Goal: Information Seeking & Learning: Learn about a topic

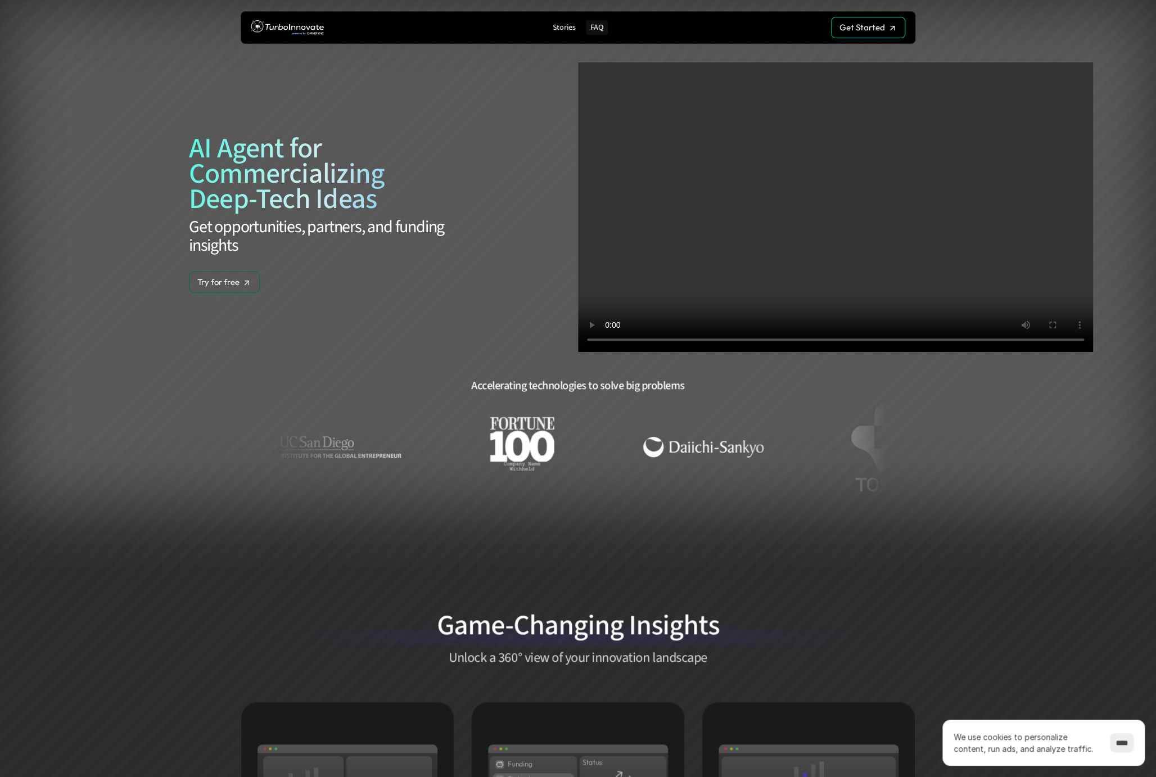
click at [600, 29] on p "FAQ" at bounding box center [596, 28] width 13 height 10
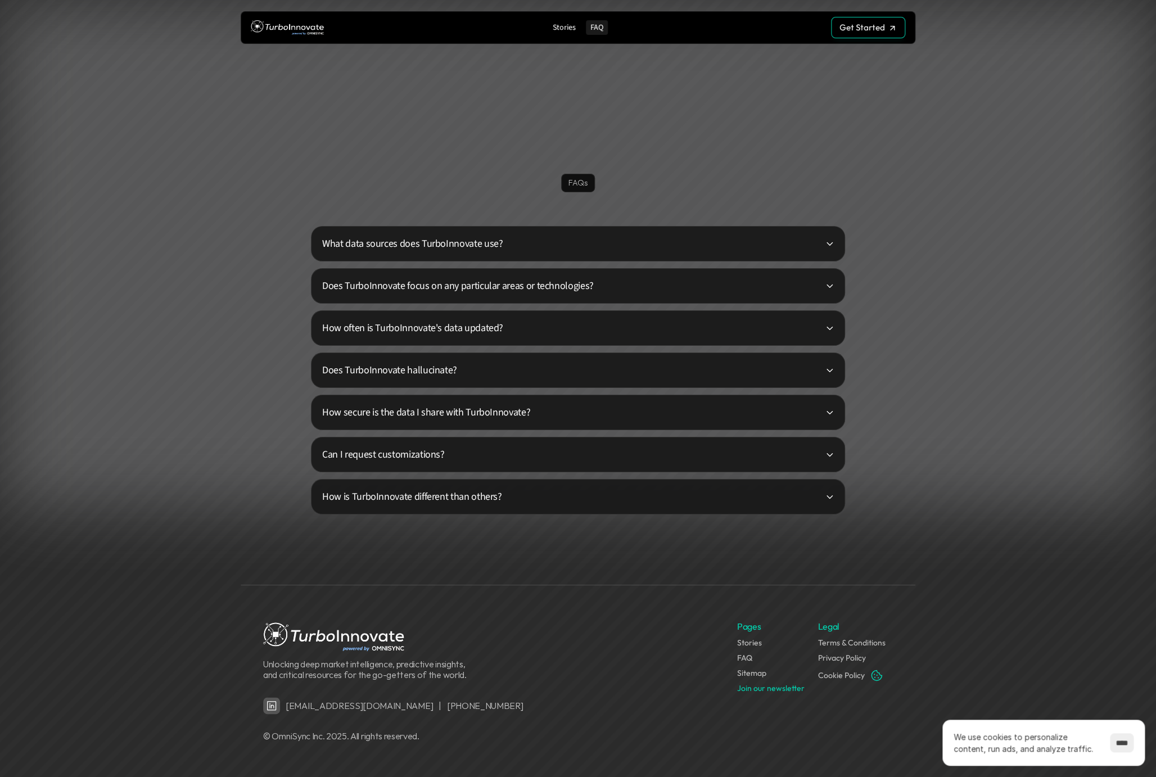
scroll to position [2626, 0]
click at [592, 248] on p "What data sources does TurboInnovate use?" at bounding box center [573, 241] width 503 height 15
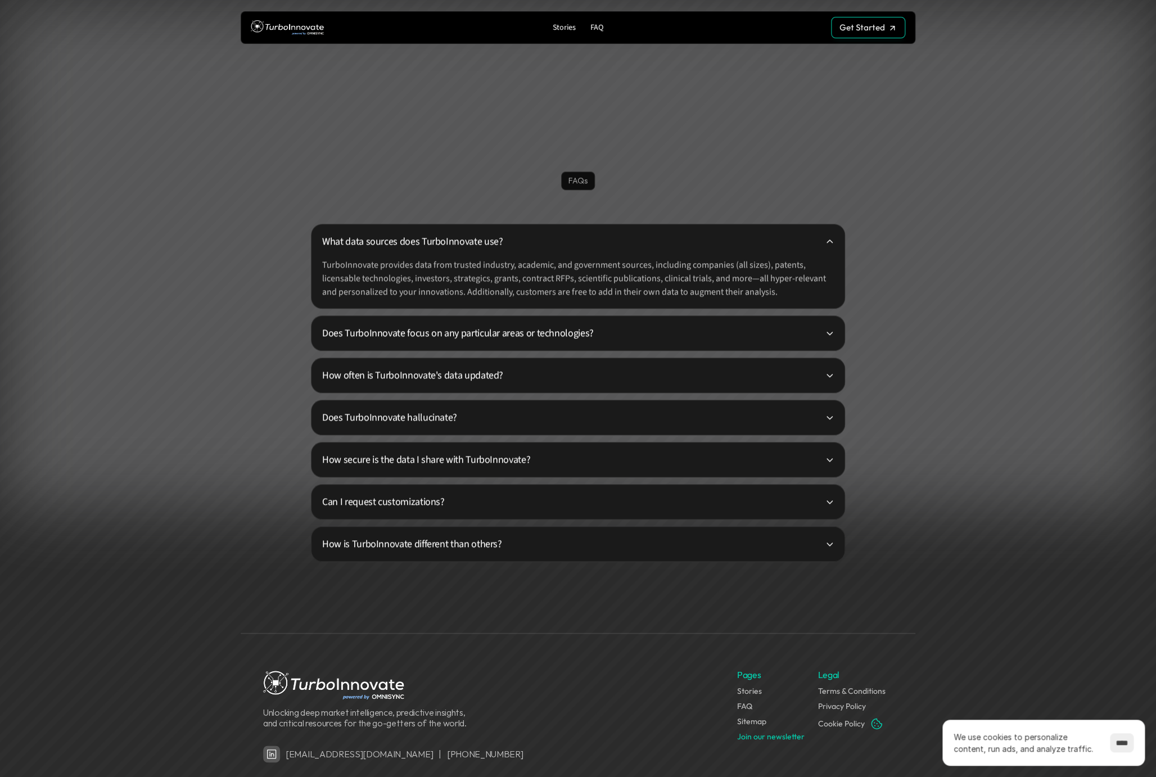
click at [552, 336] on p "Does TurboInnovate focus on any particular areas or technologies?" at bounding box center [573, 333] width 503 height 15
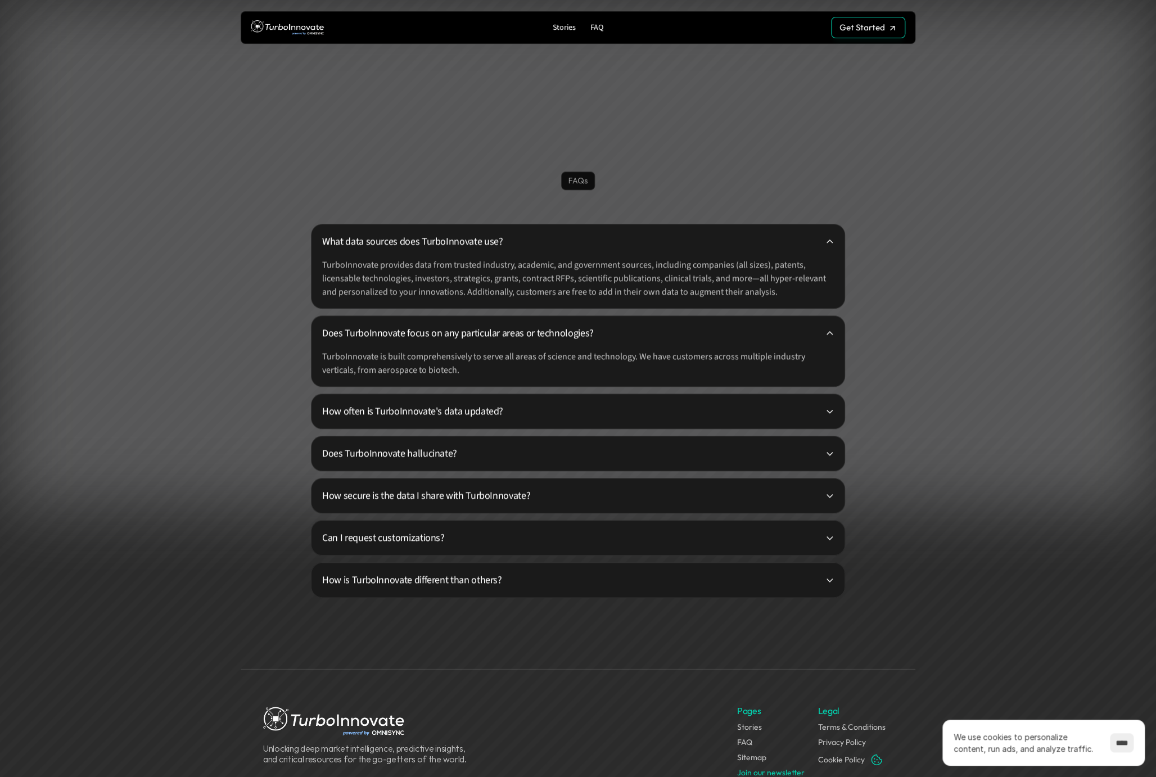
click at [525, 414] on p "How often is TurboInnovate's data updated?" at bounding box center [573, 411] width 503 height 15
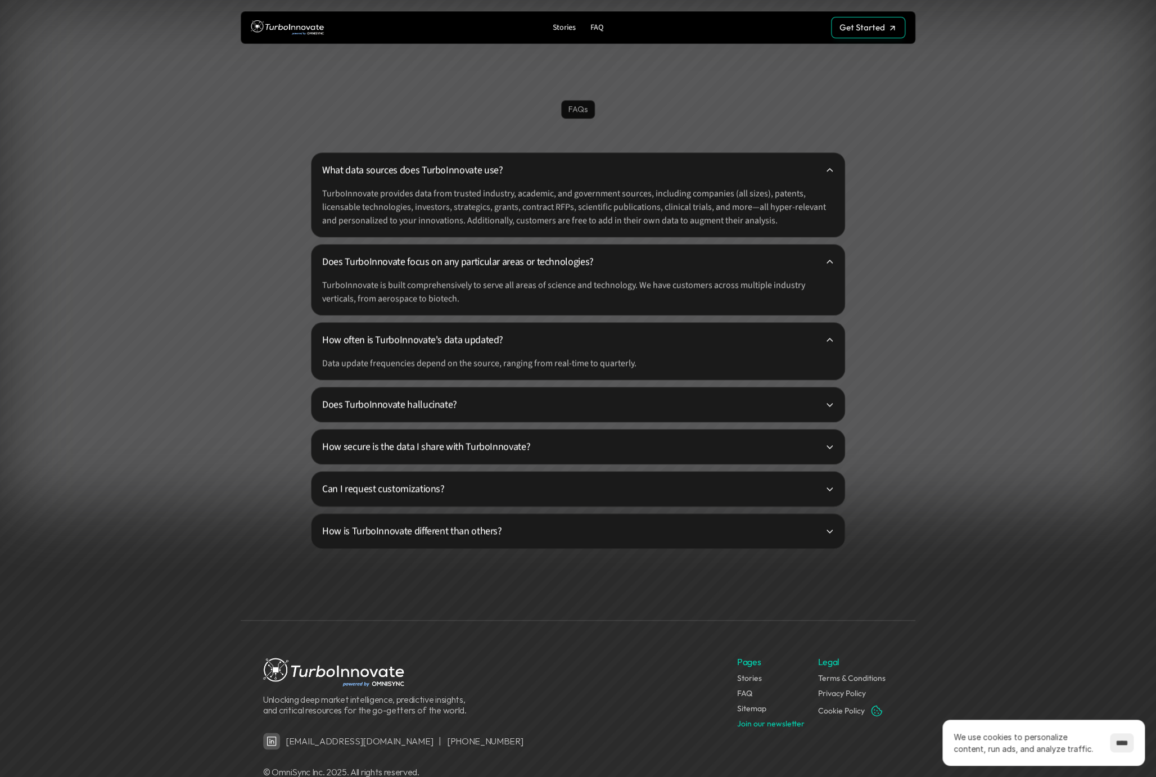
scroll to position [2698, 0]
click at [525, 407] on p "Does TurboInnovate hallucinate?" at bounding box center [573, 403] width 503 height 15
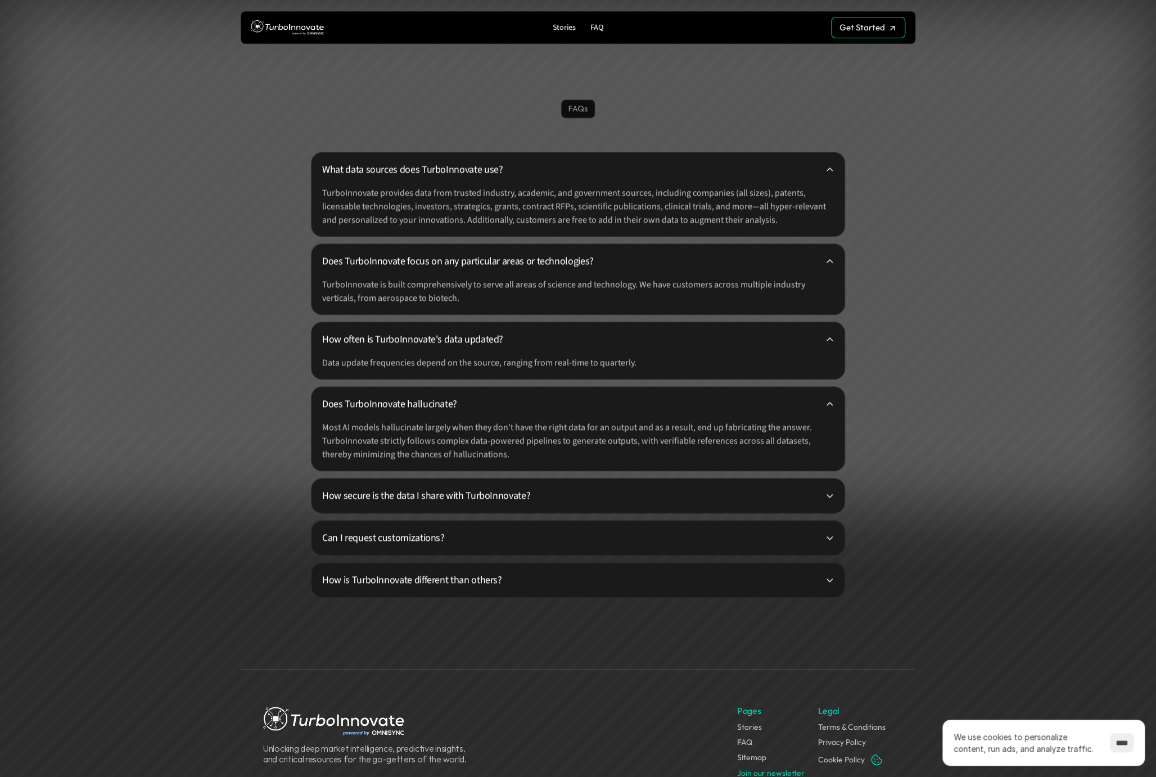
click at [470, 504] on div "How secure is the data I share with TurboInnovate?" at bounding box center [578, 495] width 534 height 35
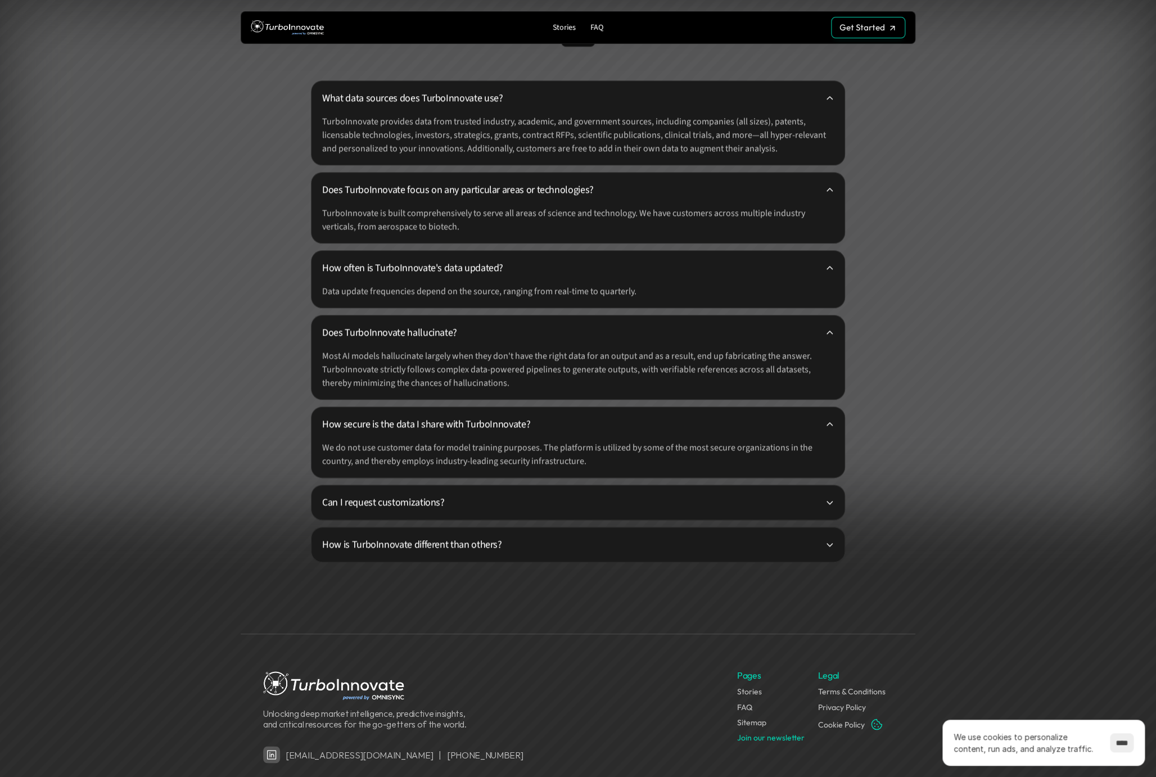
scroll to position [2770, 0]
click at [475, 500] on p "Can I request customizations?" at bounding box center [573, 501] width 503 height 15
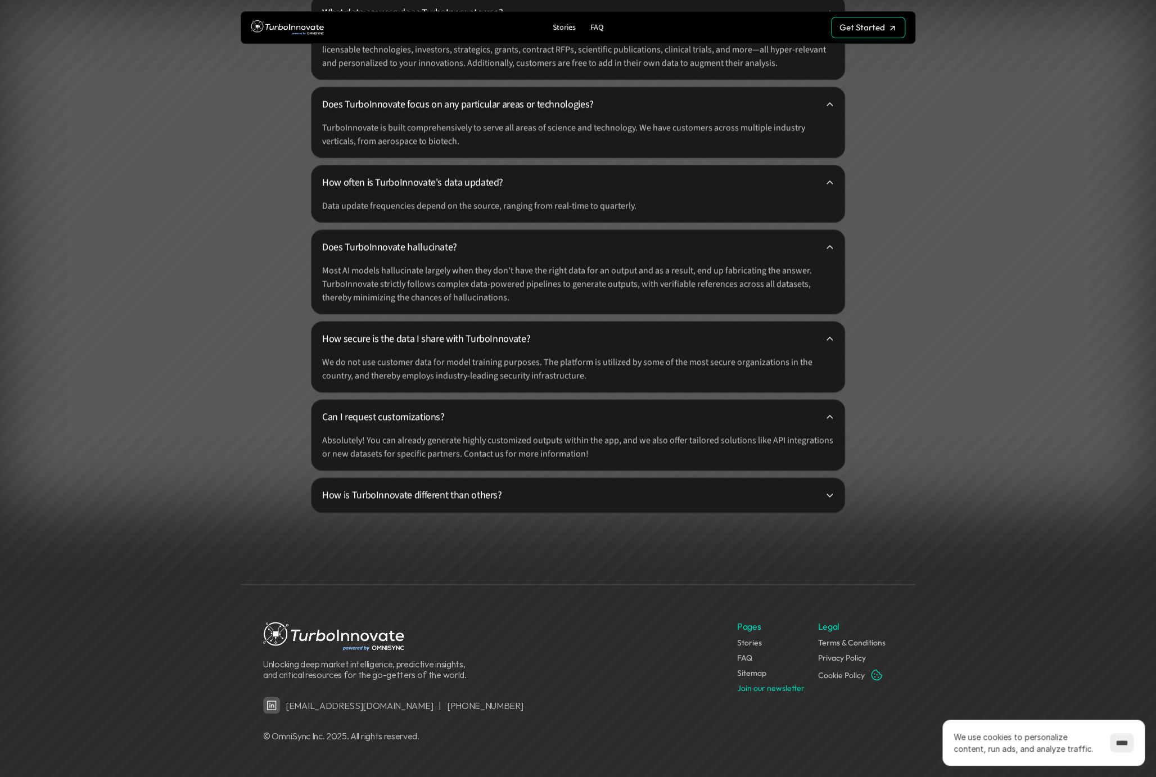
scroll to position [2855, 0]
click at [475, 500] on p "How is TurboInnovate different than others?" at bounding box center [573, 494] width 503 height 15
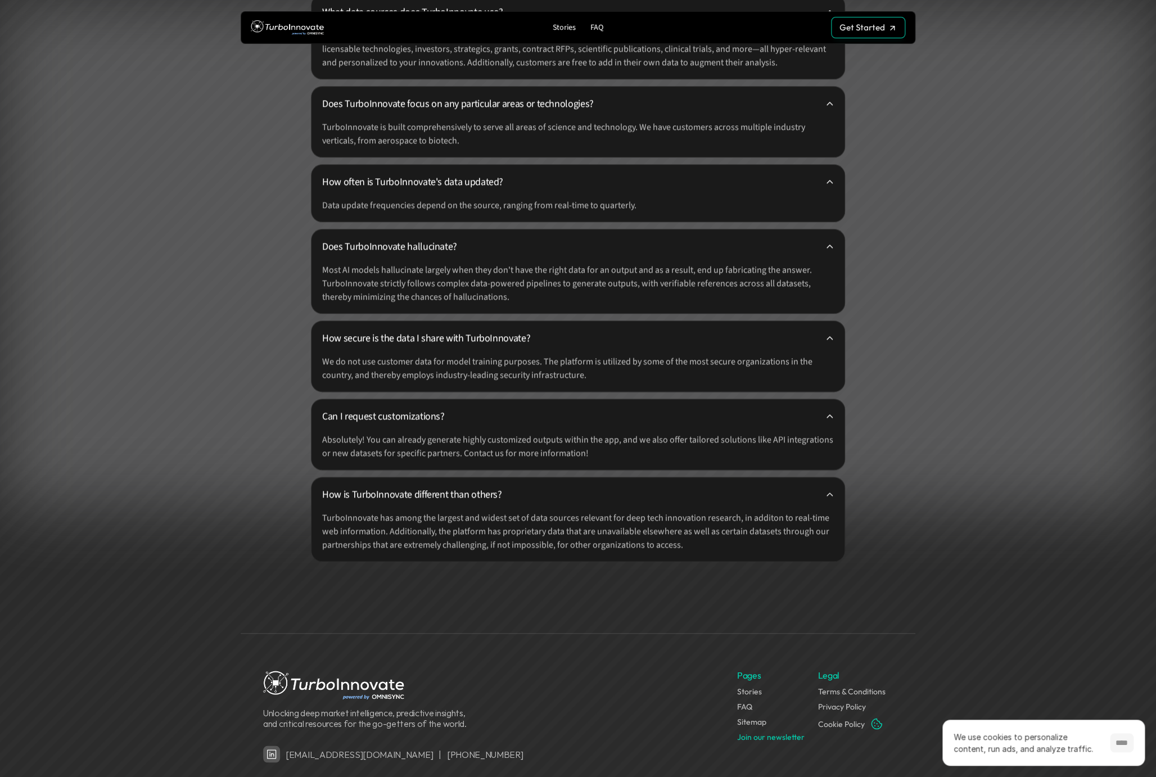
click at [1120, 741] on input "****" at bounding box center [1122, 742] width 24 height 19
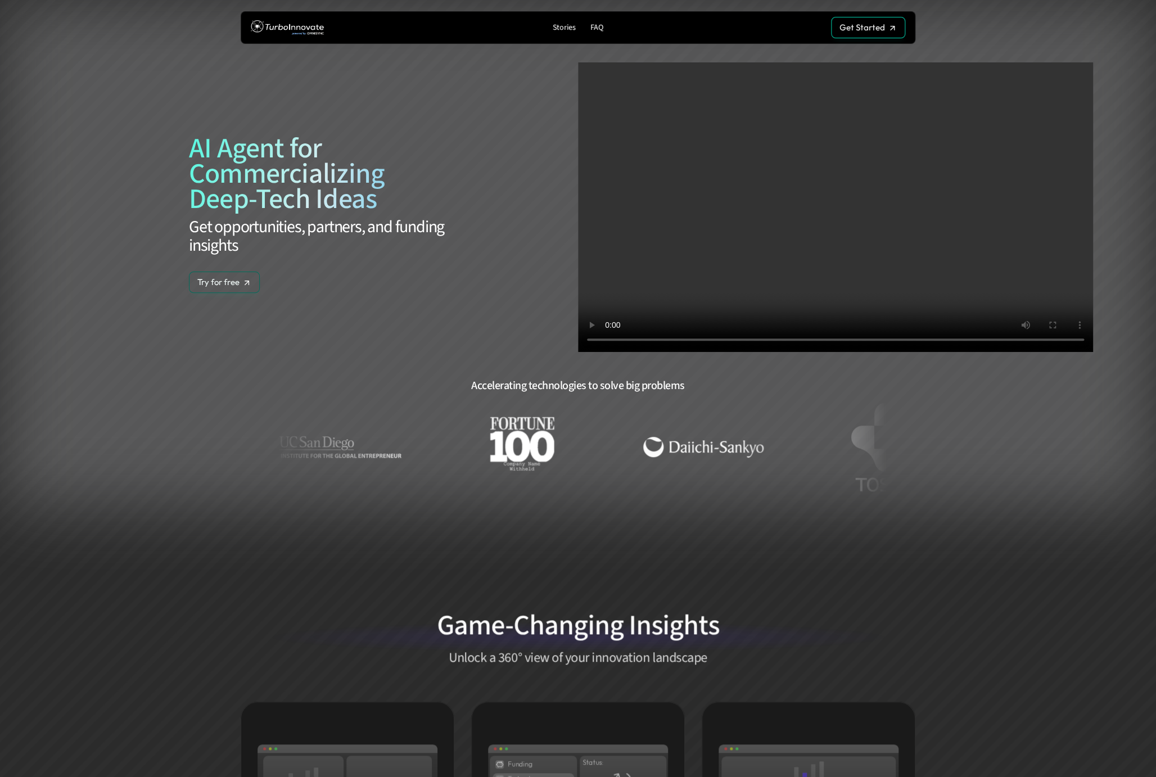
scroll to position [0, 0]
click at [852, 30] on p "Get Started" at bounding box center [863, 34] width 46 height 10
click at [228, 282] on p "Try for free" at bounding box center [218, 282] width 42 height 10
